Goal: Transaction & Acquisition: Purchase product/service

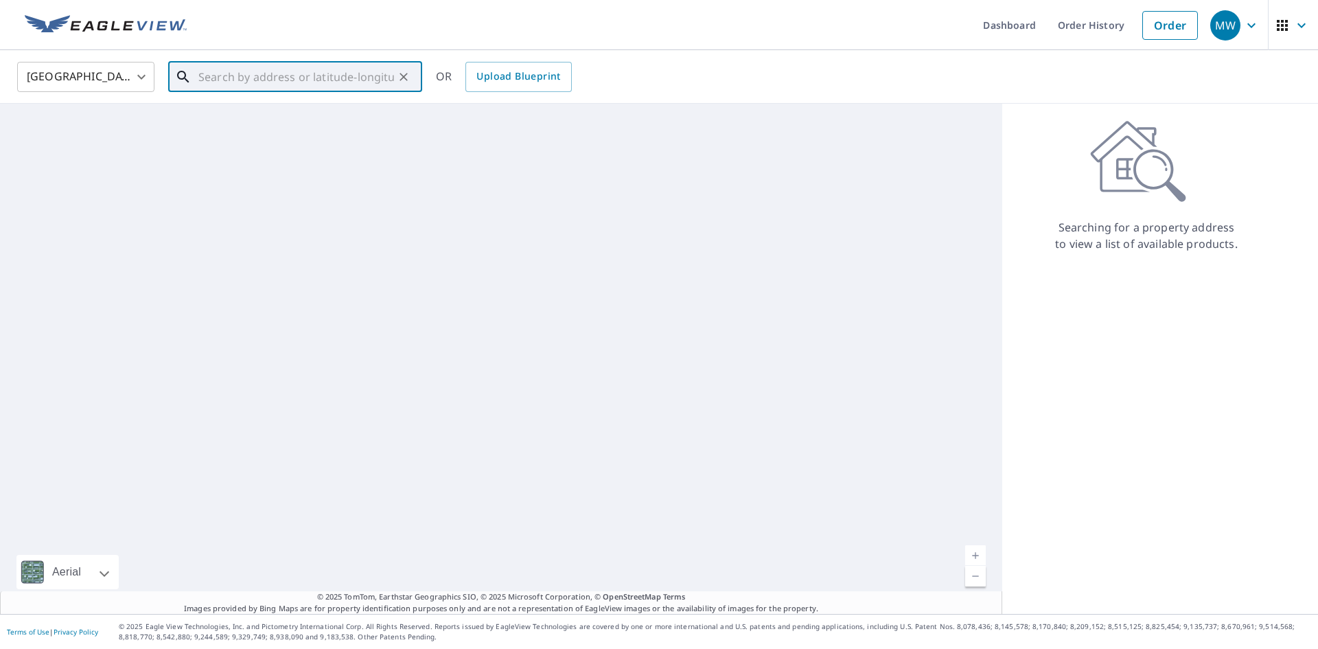
click at [248, 77] on input "text" at bounding box center [296, 77] width 196 height 38
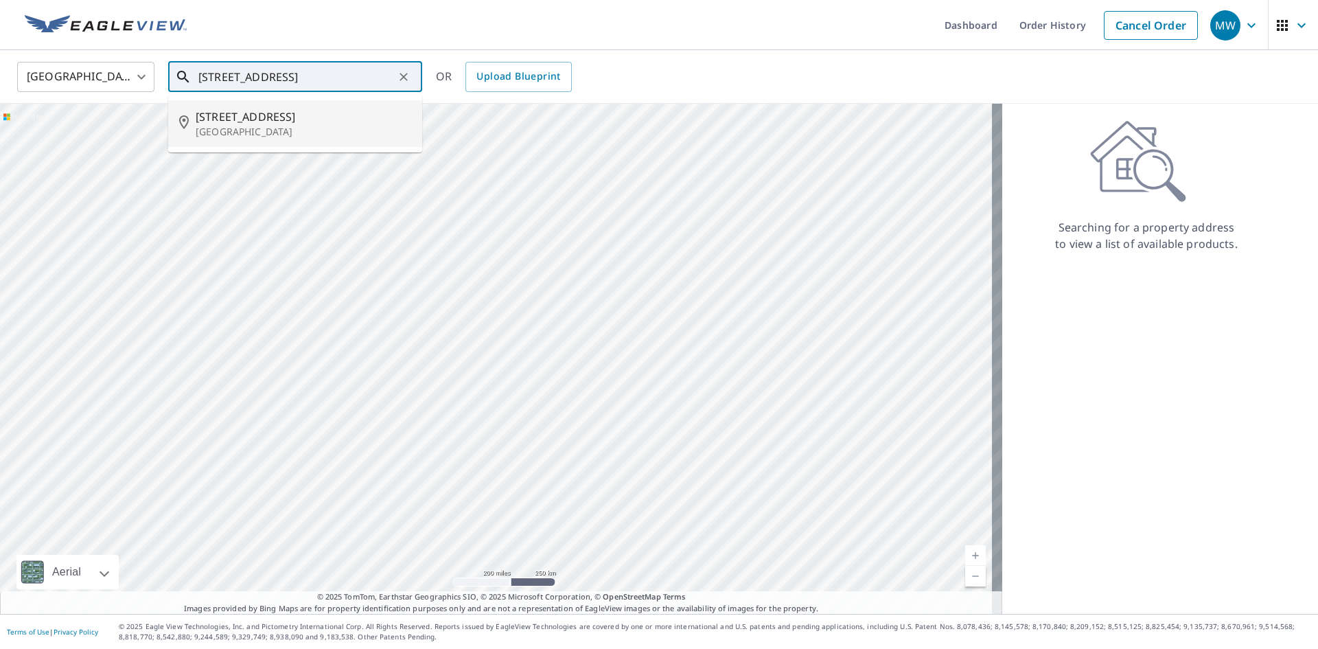
click at [235, 123] on span "[STREET_ADDRESS]" at bounding box center [304, 116] width 216 height 16
type input "[STREET_ADDRESS]"
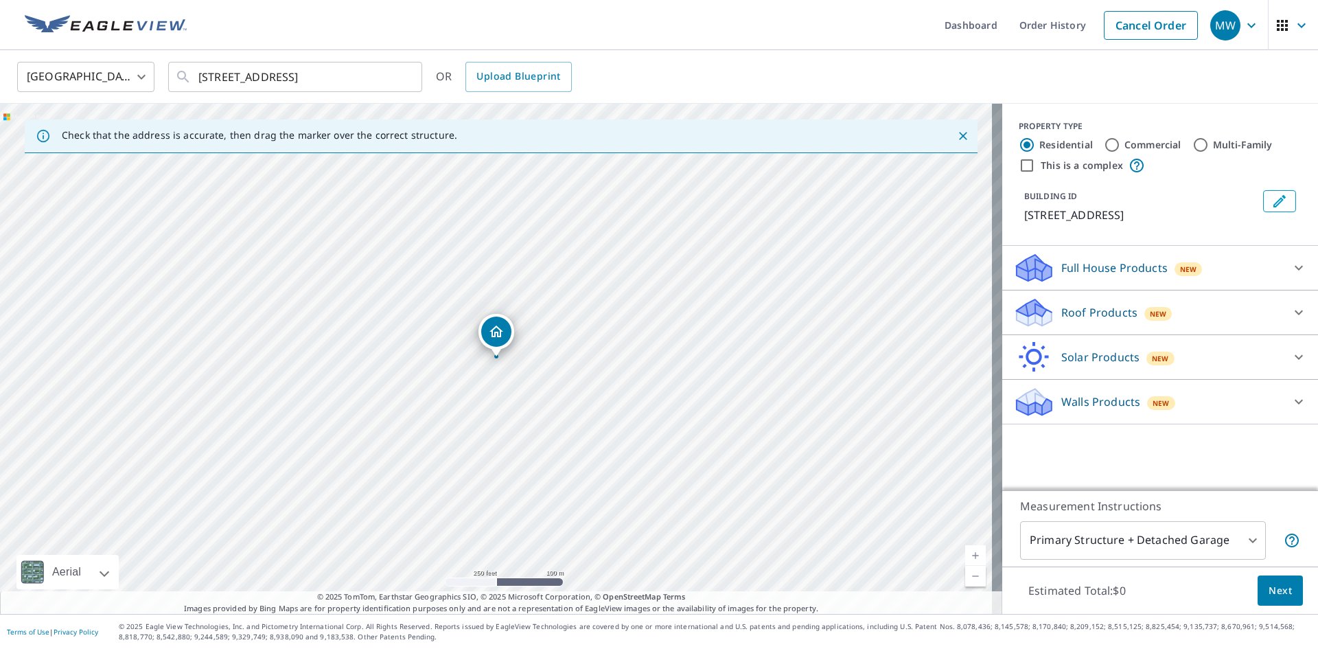
click at [1050, 303] on div "Roof Products New" at bounding box center [1147, 313] width 269 height 32
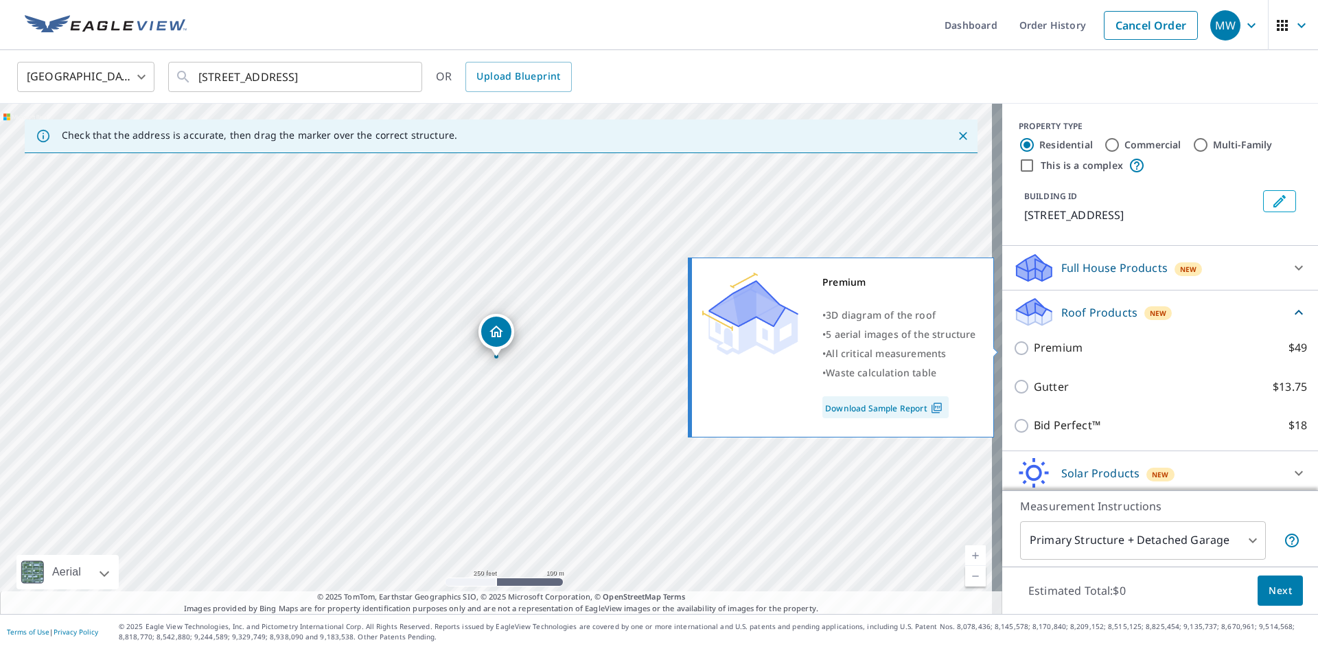
click at [1013, 348] on input "Premium $49" at bounding box center [1023, 348] width 21 height 16
checkbox input "true"
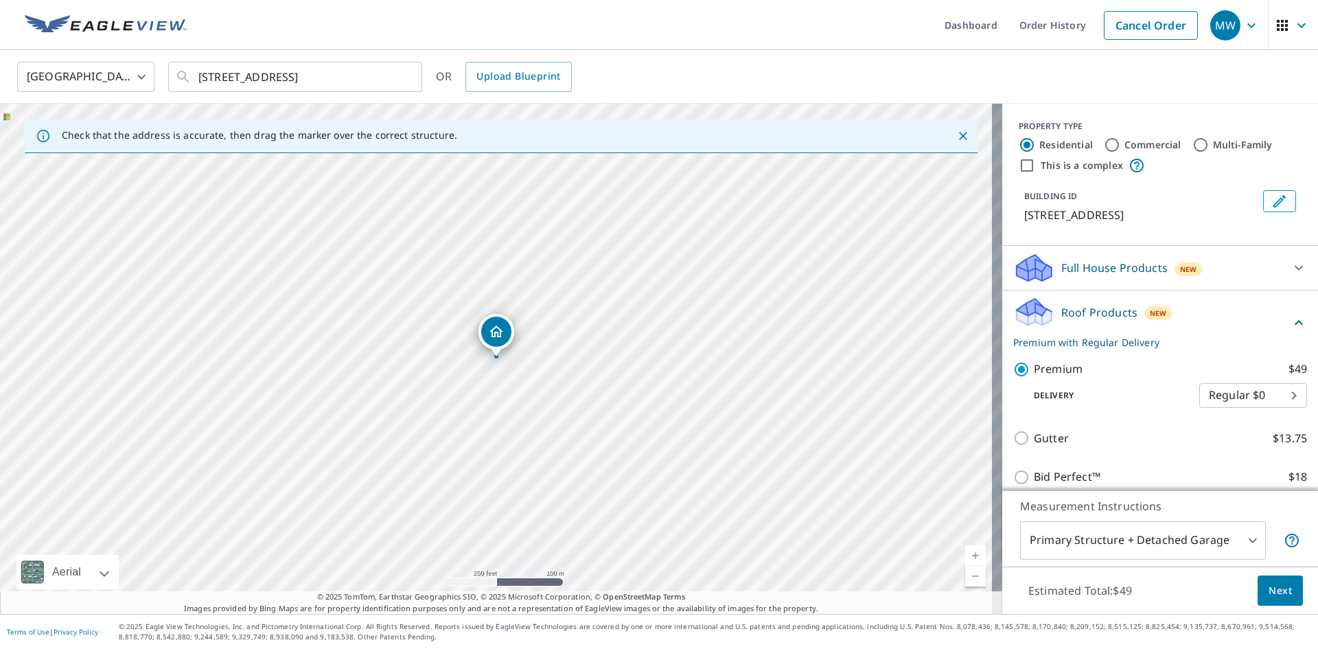
click at [1275, 588] on span "Next" at bounding box center [1279, 590] width 23 height 17
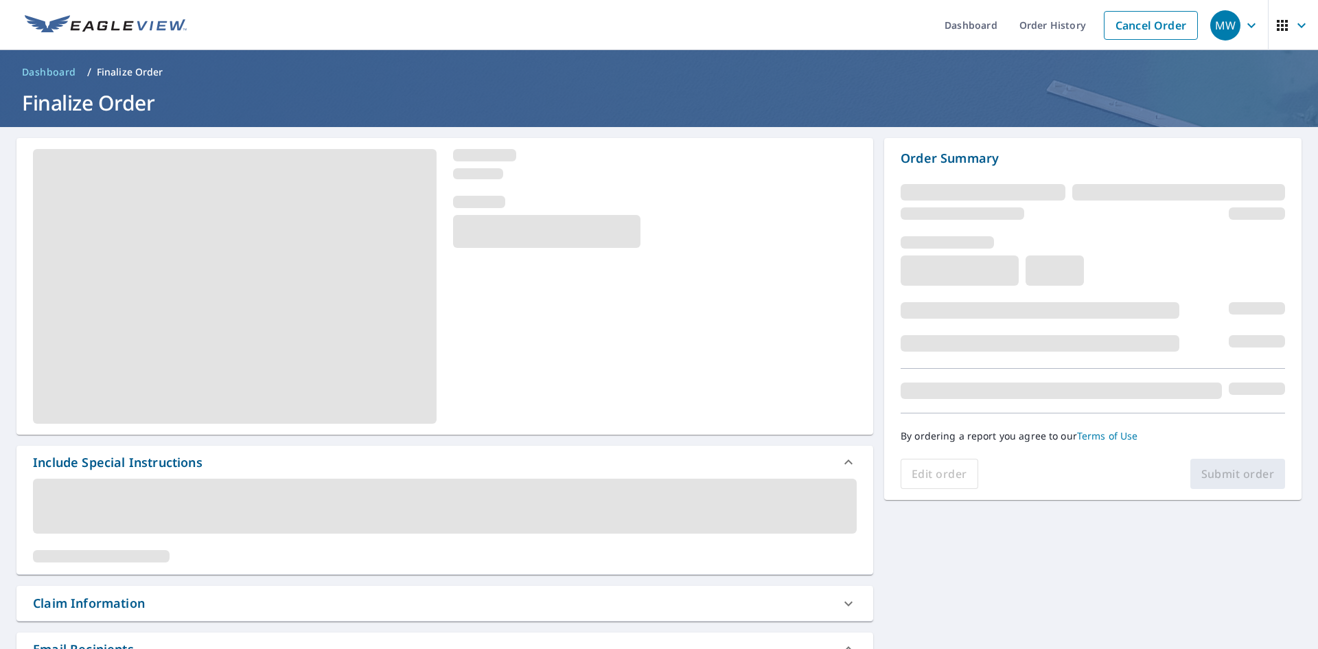
click at [607, 43] on ul "Dashboard Order History Cancel Order" at bounding box center [700, 25] width 1010 height 50
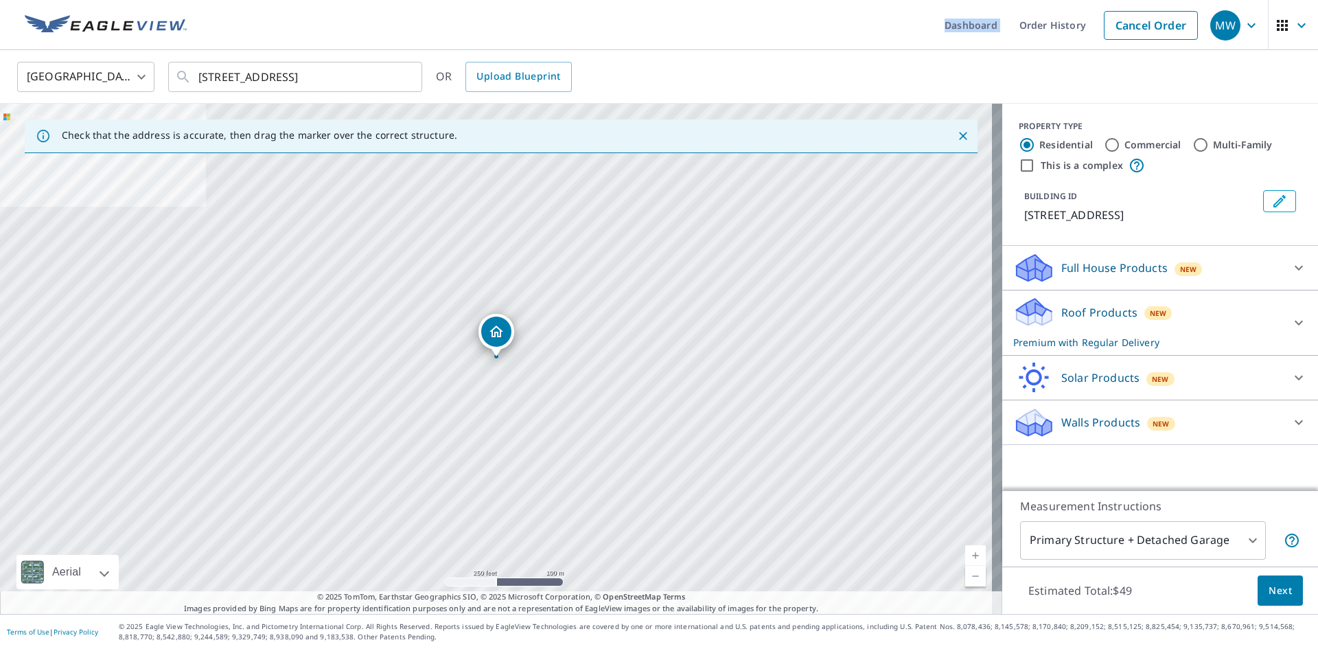
click at [1080, 309] on p "Roof Products" at bounding box center [1099, 312] width 76 height 16
click at [1268, 590] on span "Next" at bounding box center [1279, 590] width 23 height 17
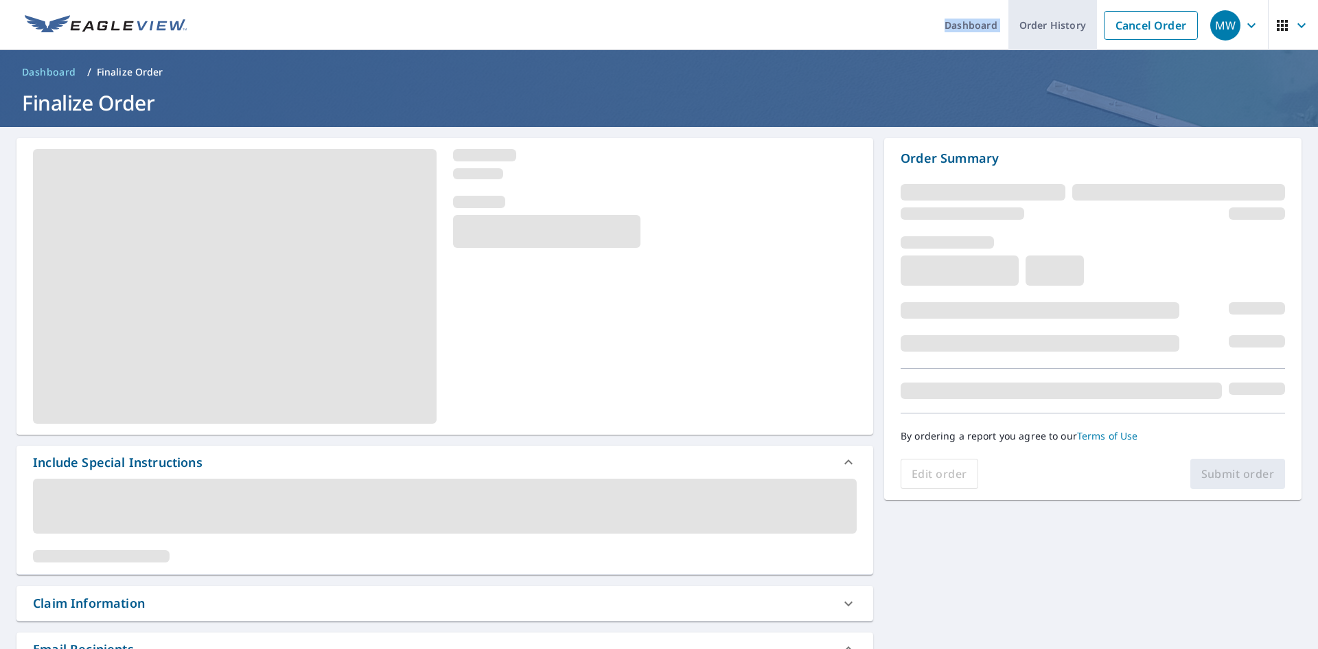
click at [1032, 23] on link "Order History" at bounding box center [1052, 25] width 89 height 50
